Goal: Communication & Community: Answer question/provide support

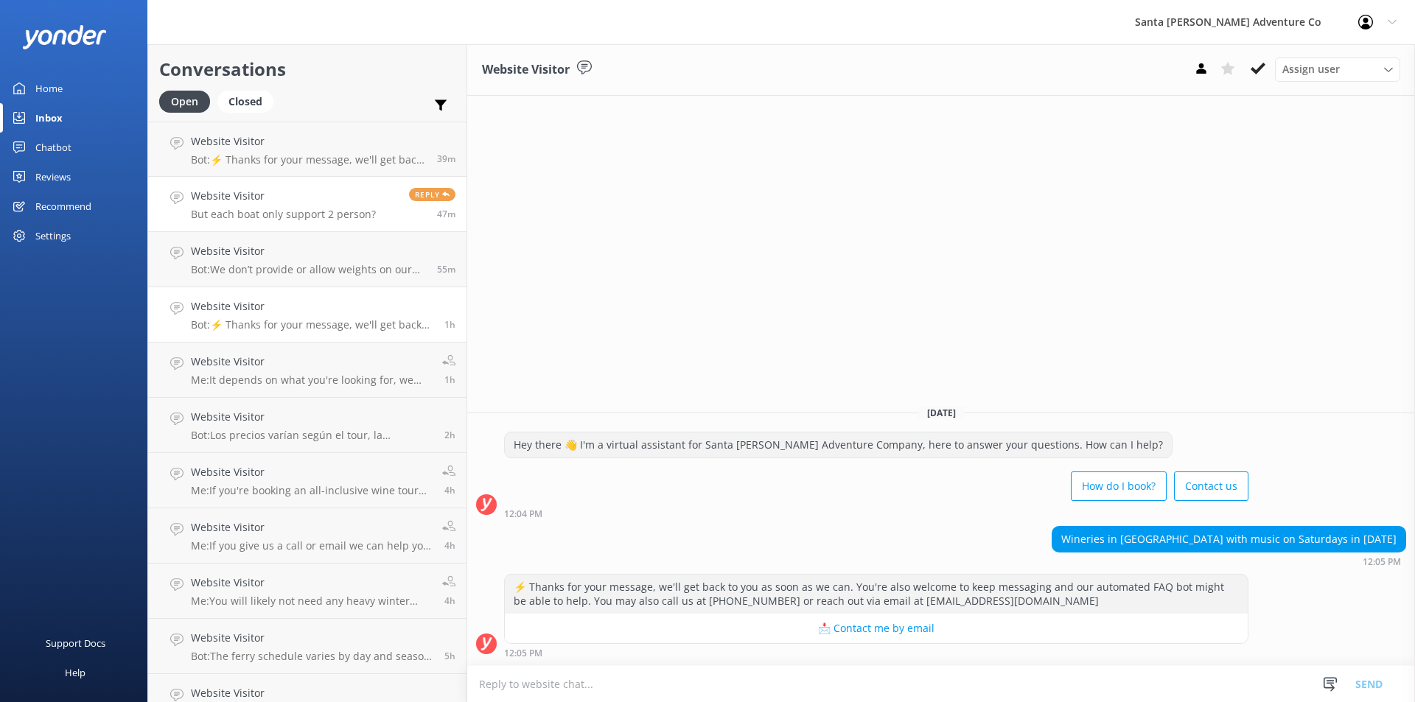
click at [276, 208] on p "But each boat only support 2 person?" at bounding box center [283, 214] width 185 height 13
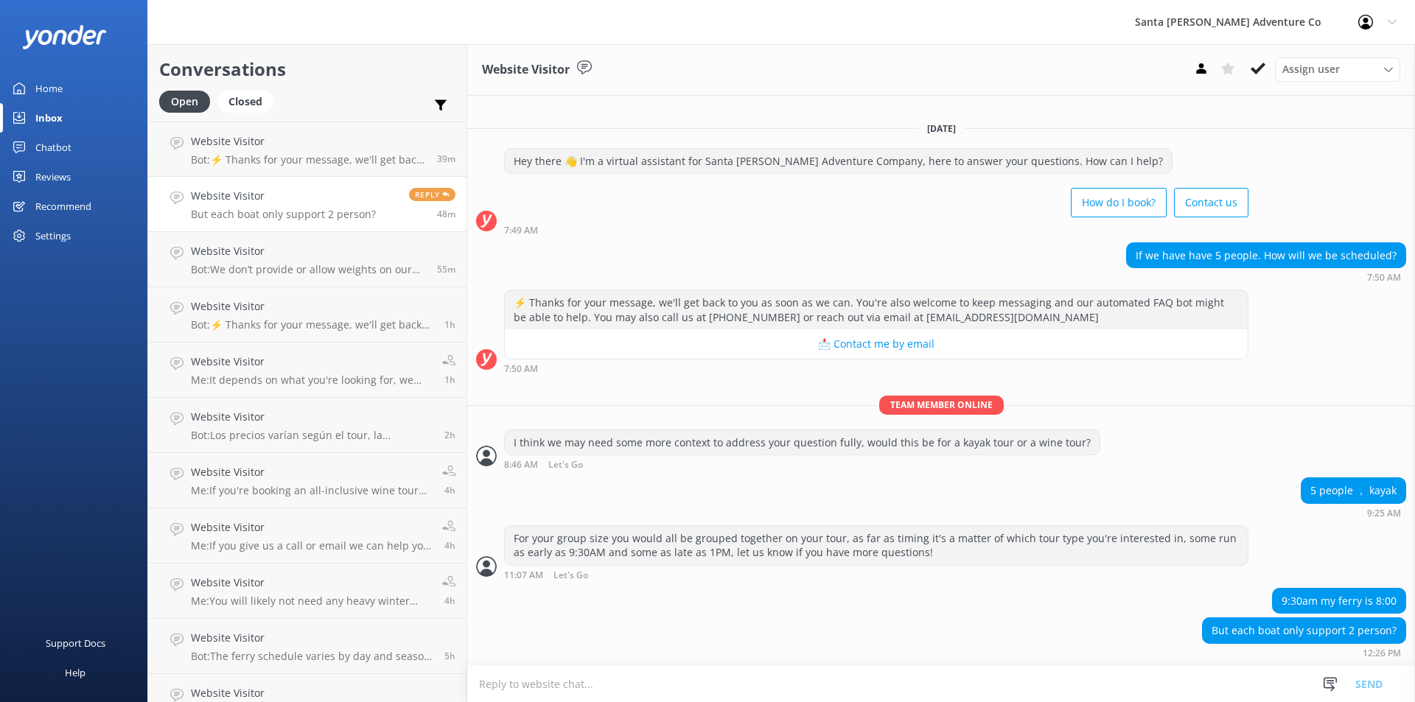
click at [582, 685] on textarea at bounding box center [941, 684] width 948 height 36
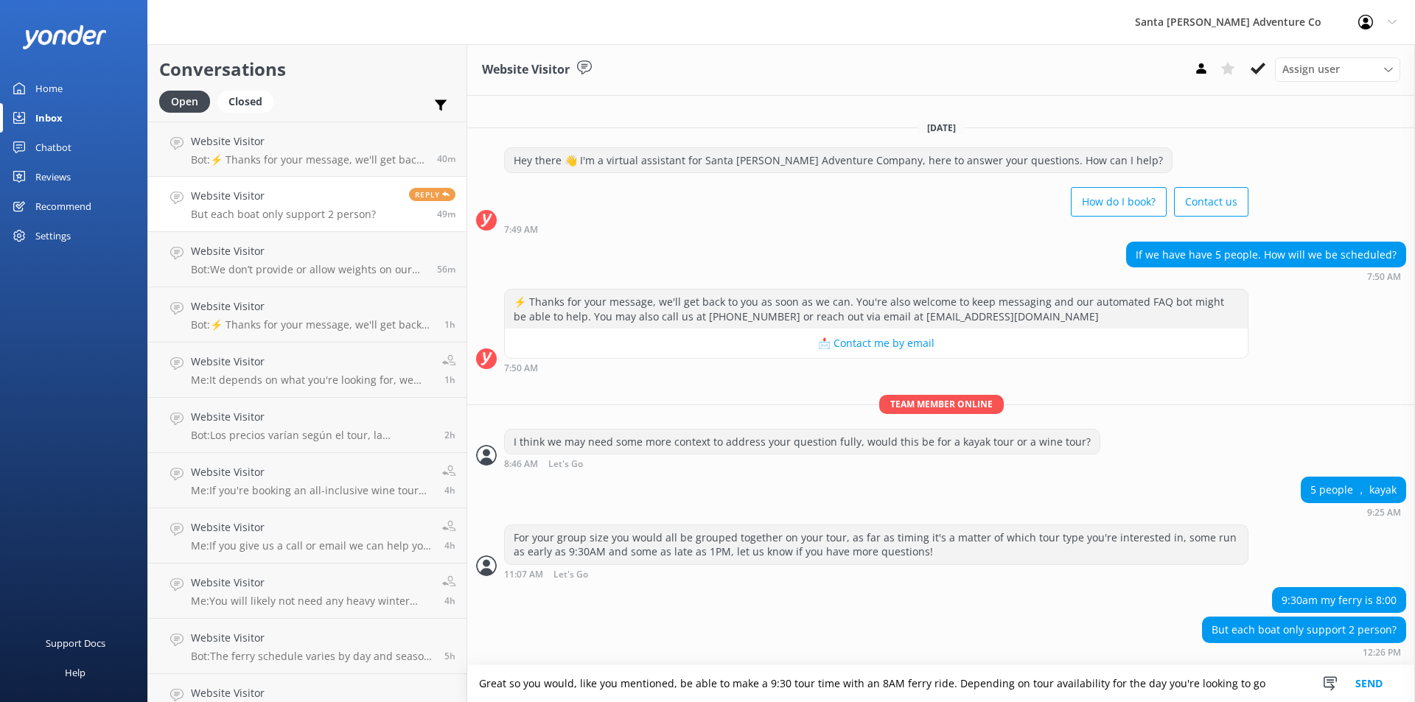
click at [1224, 682] on textarea "Great so you would, like you mentioned, be able to make a 9:30 tour time with a…" at bounding box center [941, 683] width 948 height 37
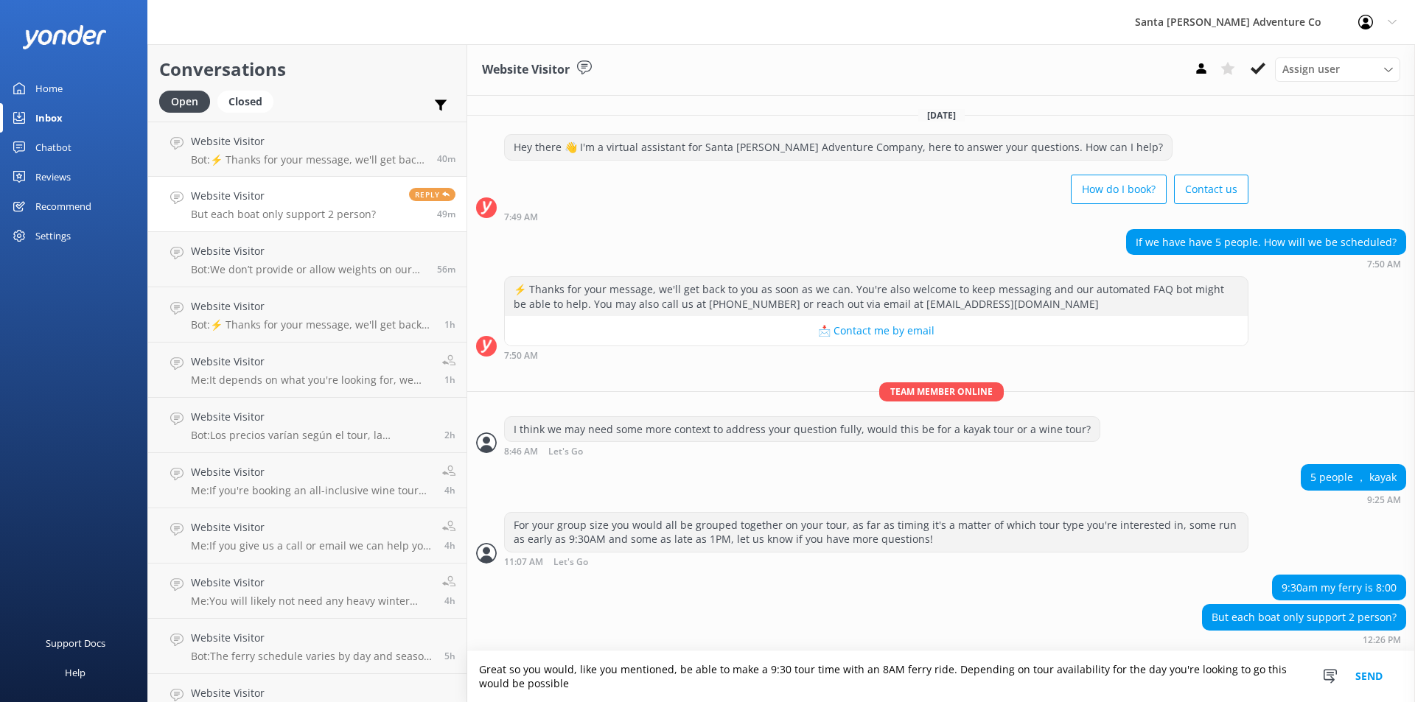
scroll to position [1, 0]
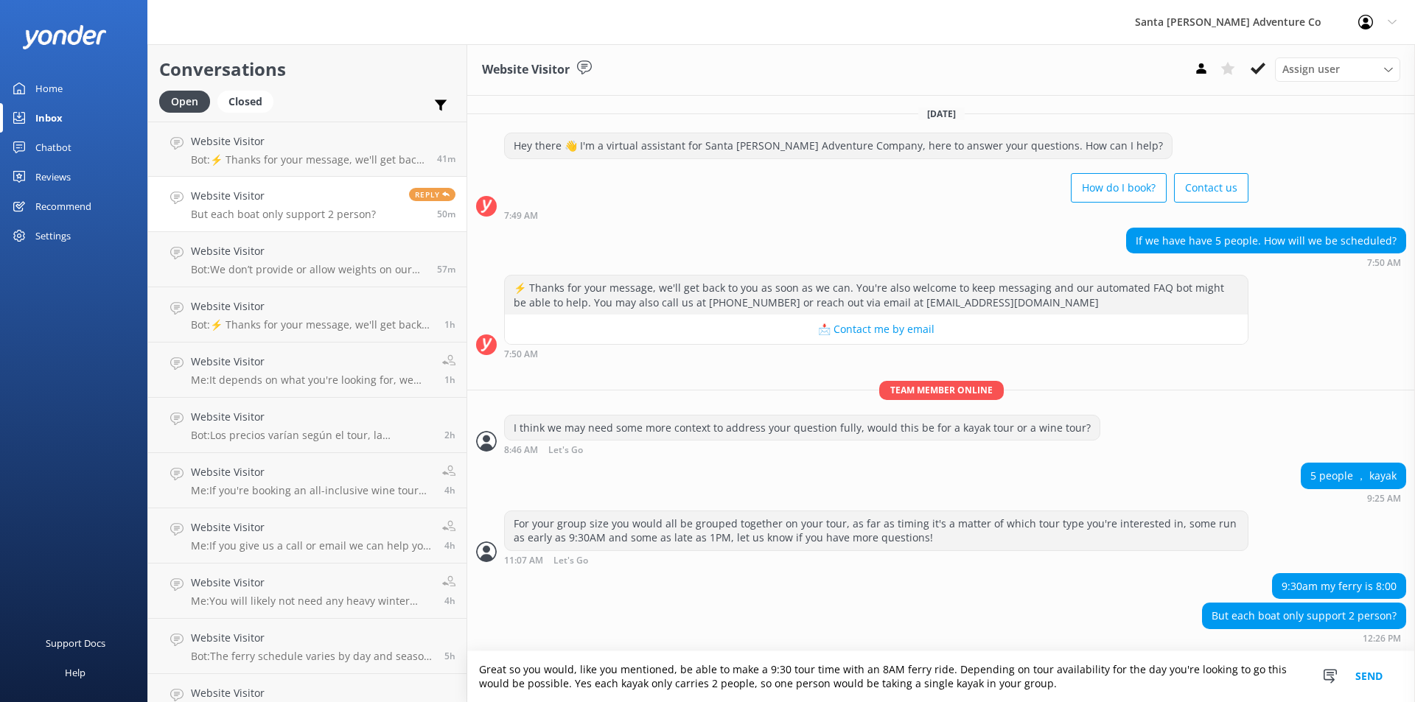
type textarea "Great so you would, like you mentioned, be able to make a 9:30 tour time with a…"
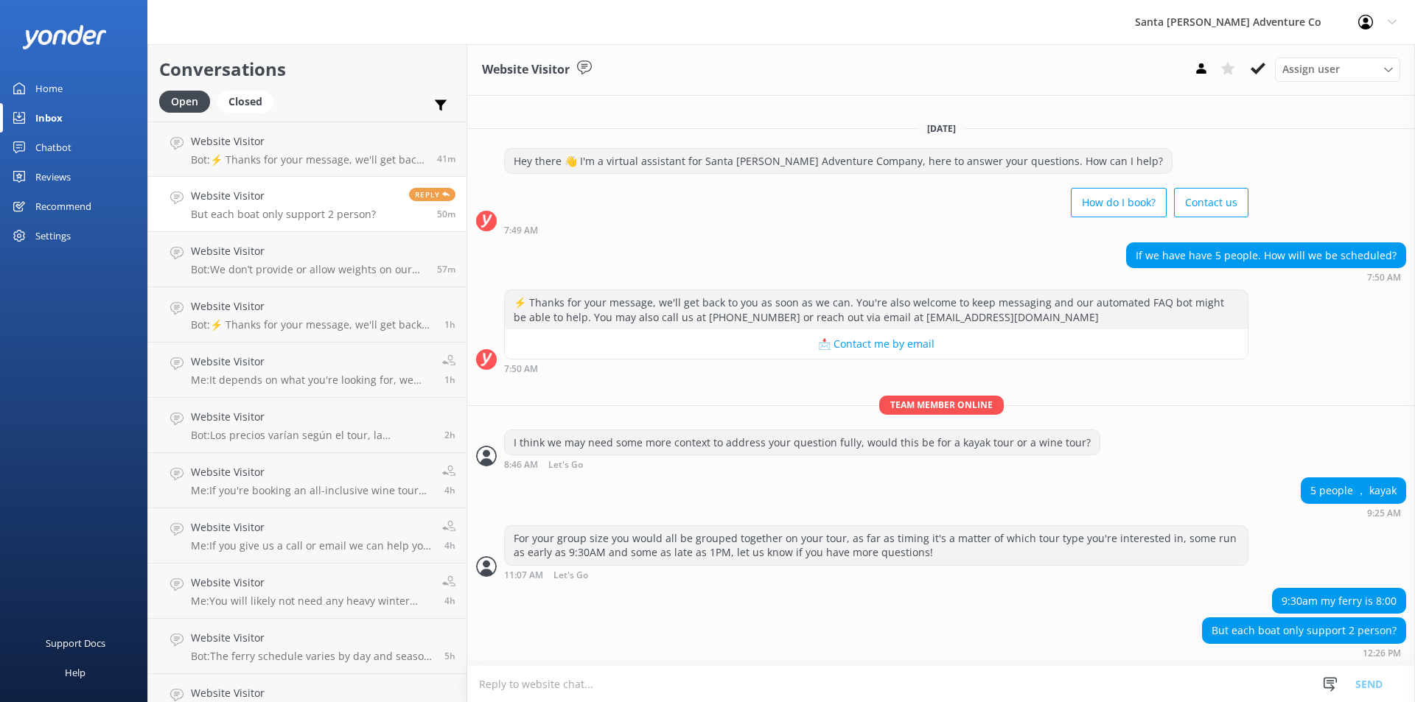
scroll to position [49, 0]
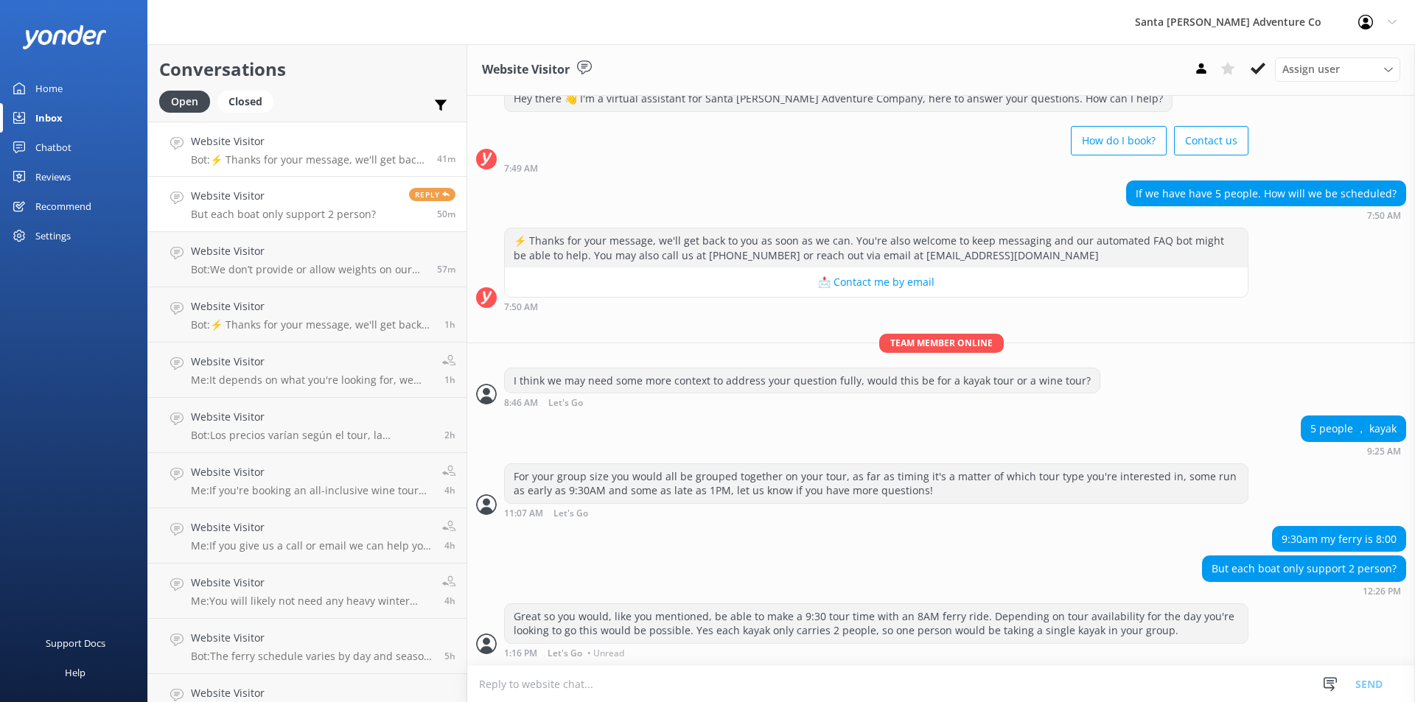
click at [254, 166] on p "Bot: ⚡ Thanks for your message, we'll get back to you as soon as we can. You're…" at bounding box center [308, 159] width 235 height 13
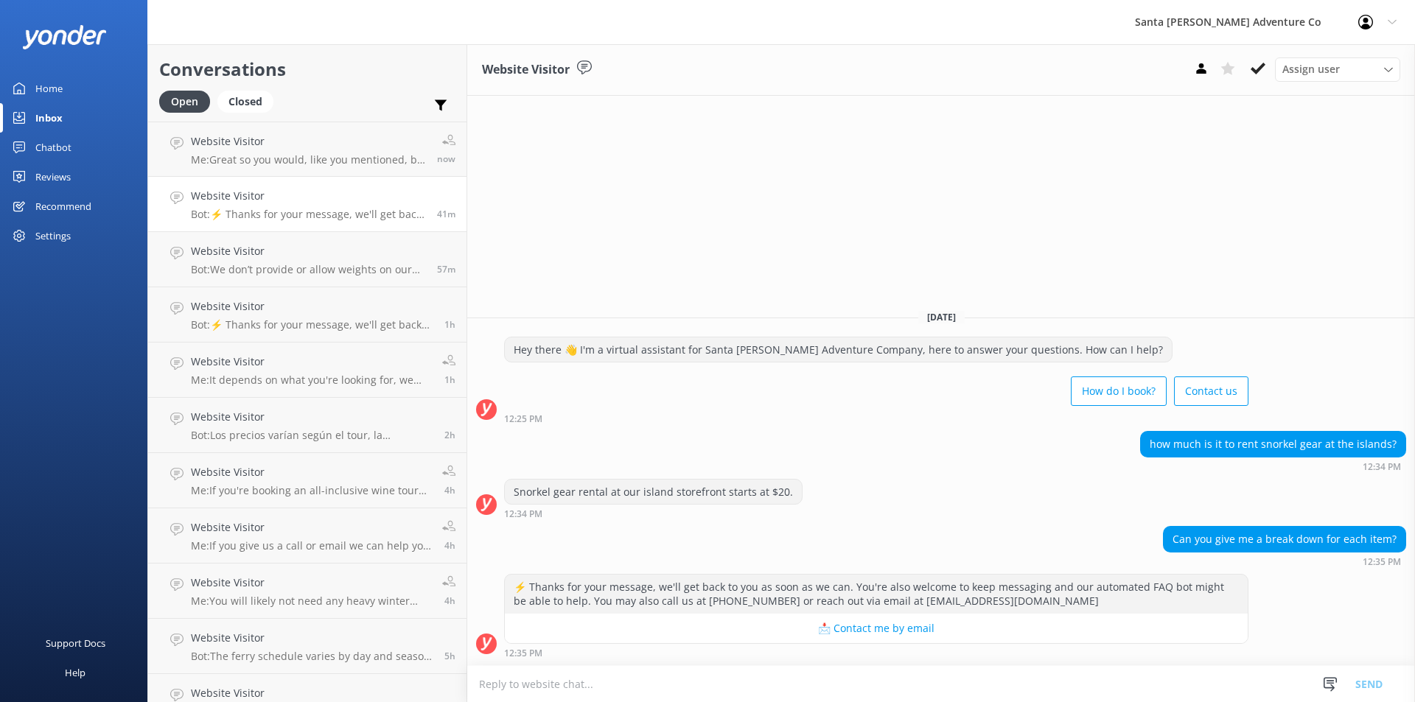
click at [562, 688] on textarea at bounding box center [941, 684] width 948 height 36
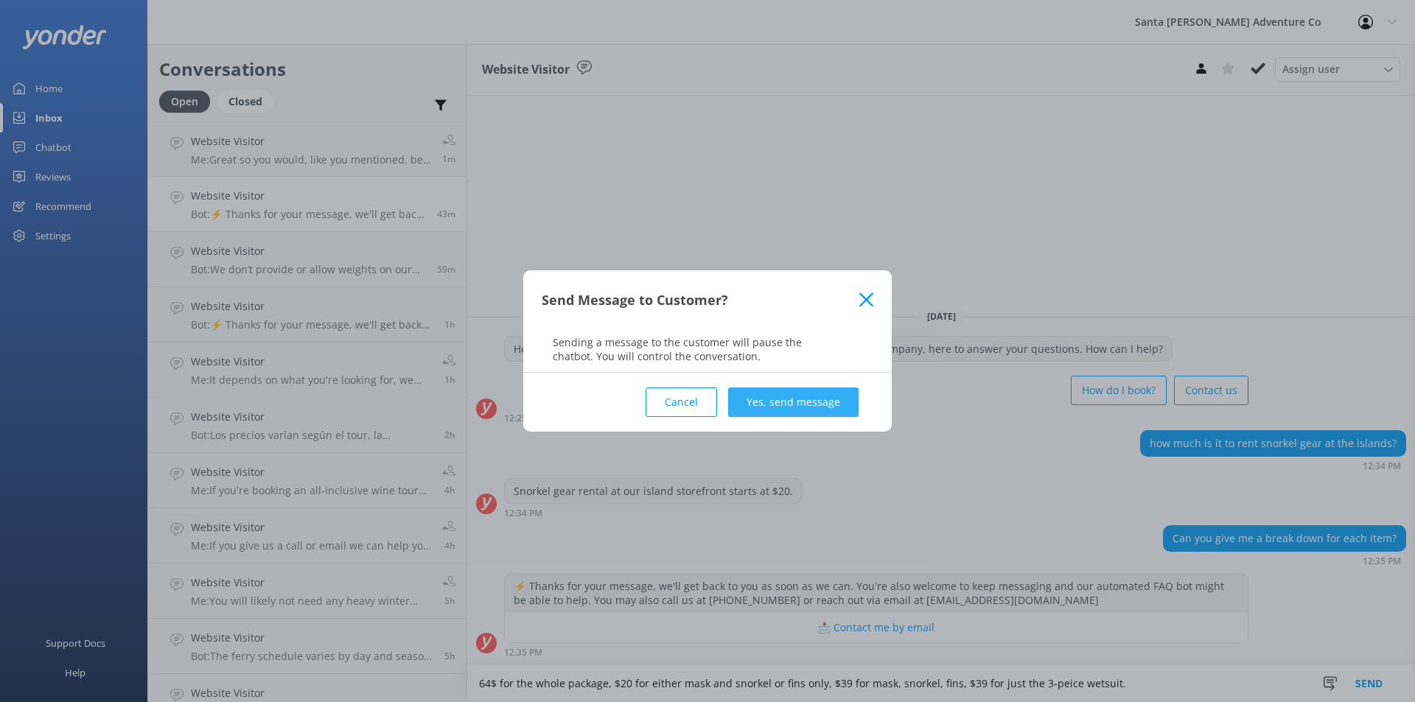
type textarea "64$ for the whole package, $20 for either mask and snorkel or fins only, $39 fo…"
click at [792, 403] on button "Yes, send message" at bounding box center [793, 402] width 130 height 29
